Goal: Task Accomplishment & Management: Manage account settings

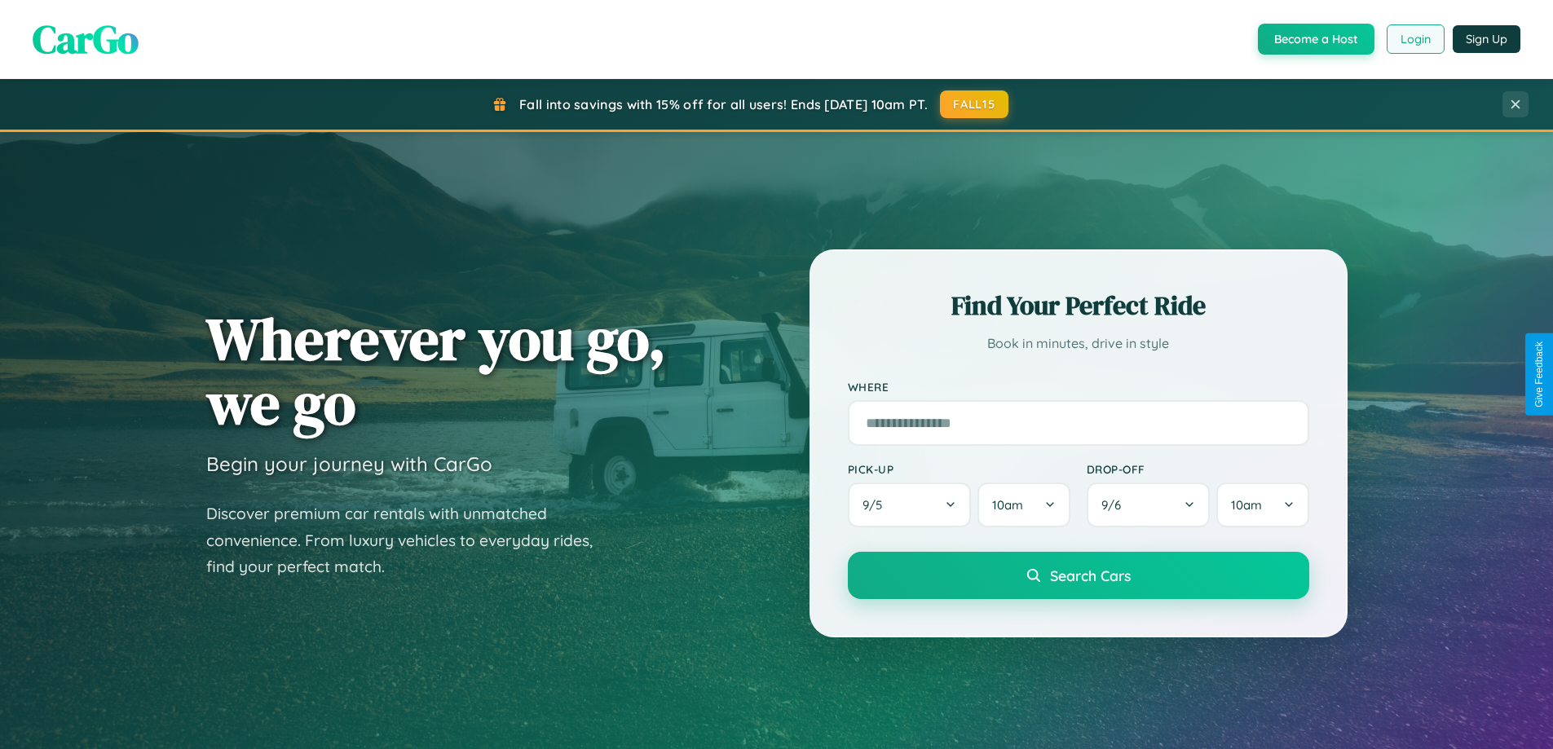
click at [1414, 39] on button "Login" at bounding box center [1415, 38] width 58 height 29
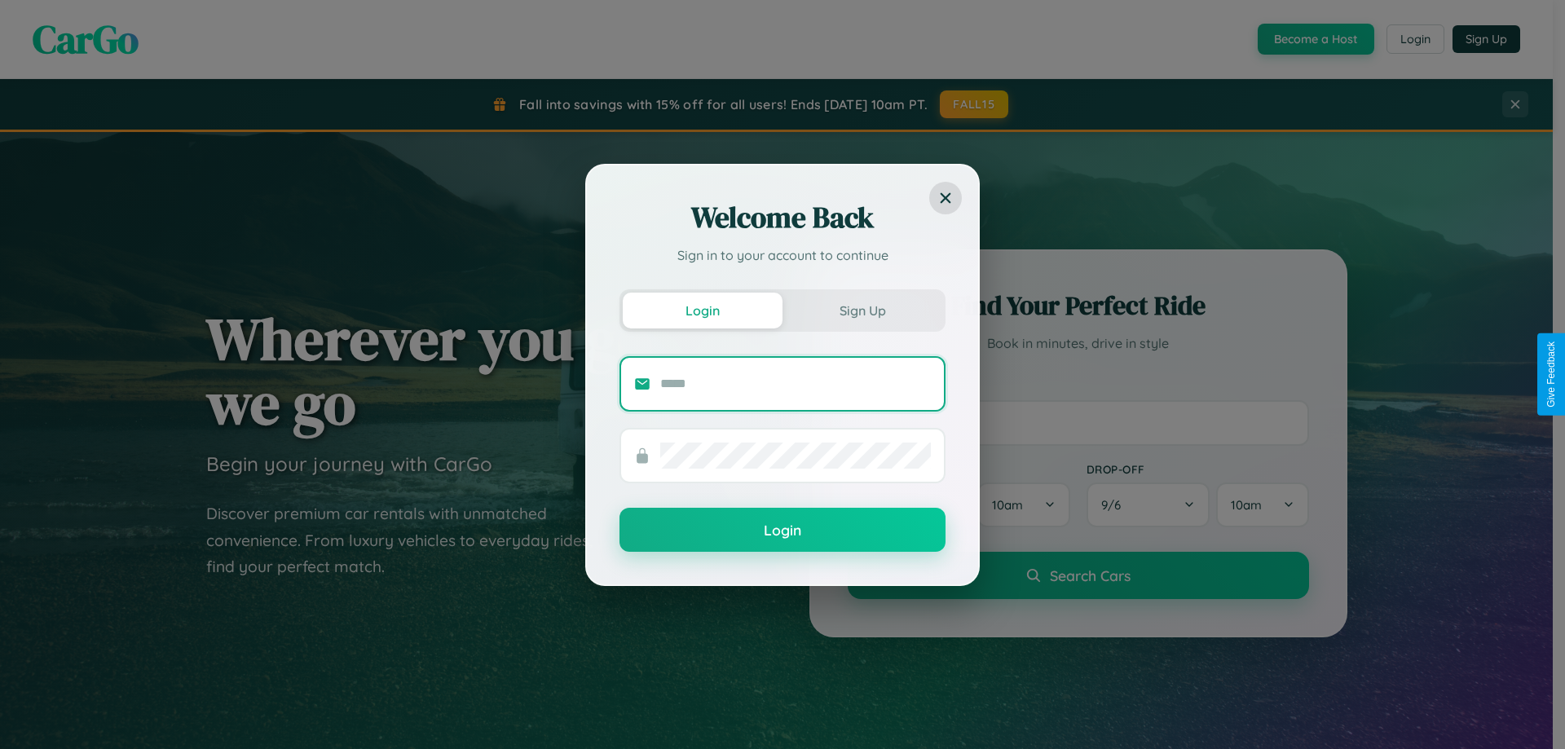
click at [796, 383] on input "text" at bounding box center [795, 384] width 271 height 26
type input "**********"
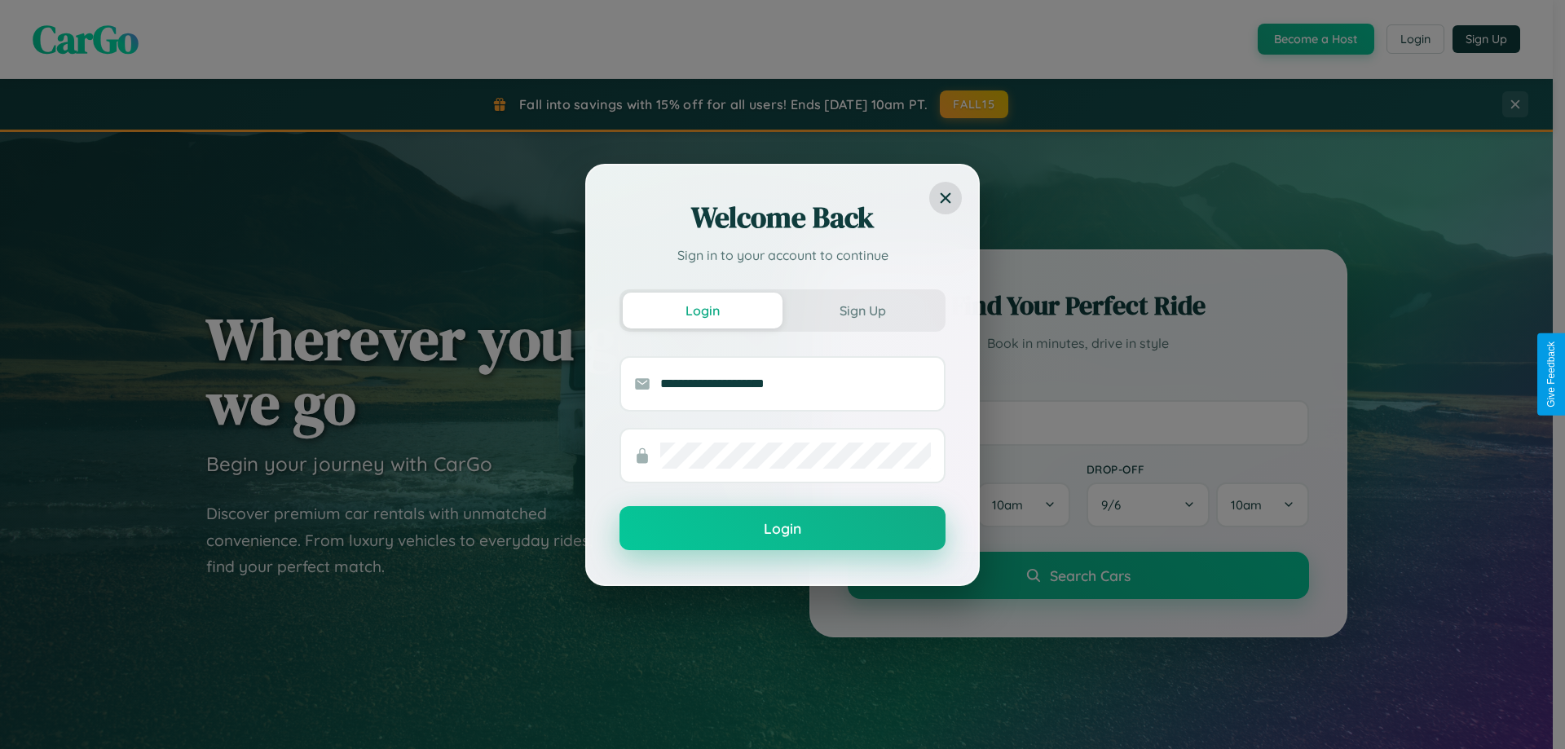
click at [783, 529] on button "Login" at bounding box center [782, 528] width 326 height 44
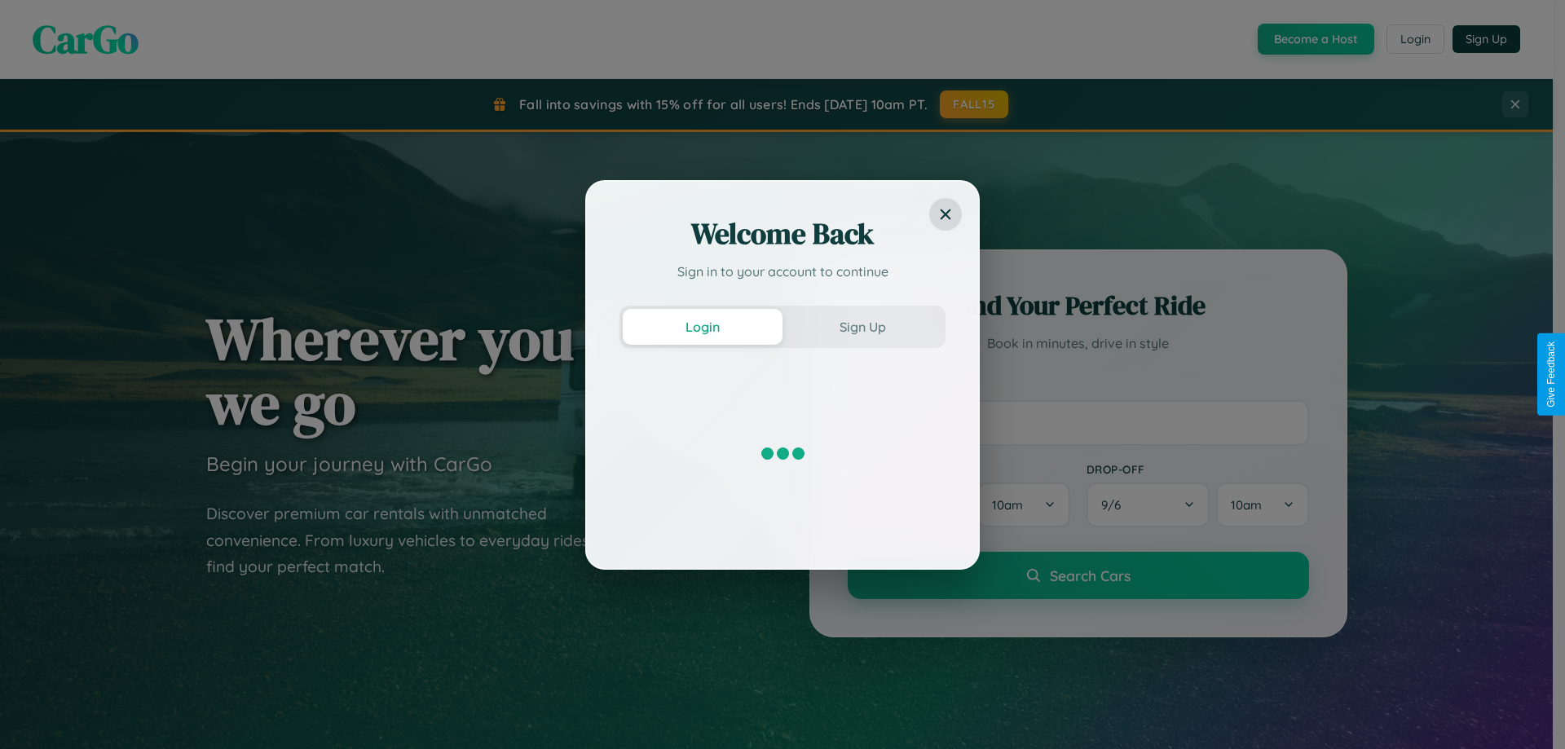
click at [1314, 39] on div "Welcome Back Sign in to your account to continue Login Sign Up" at bounding box center [782, 374] width 1565 height 749
click at [862, 326] on button "Sign Up" at bounding box center [863, 327] width 160 height 36
